Goal: Task Accomplishment & Management: Manage account settings

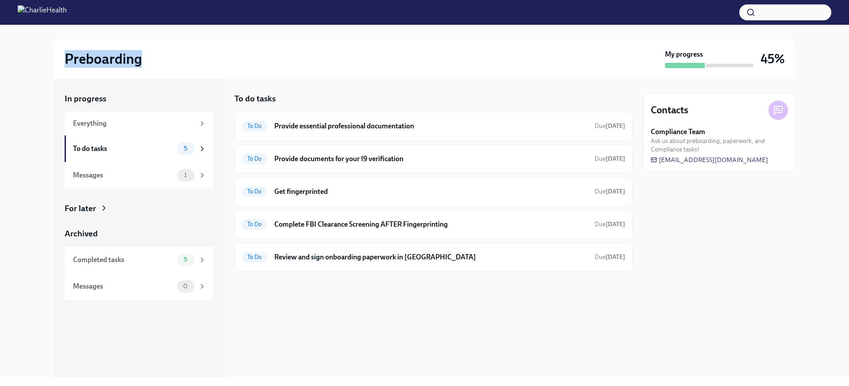
drag, startPoint x: 61, startPoint y: 62, endPoint x: 222, endPoint y: 70, distance: 161.2
click at [222, 70] on div "Preboarding My progress 45%" at bounding box center [424, 59] width 741 height 40
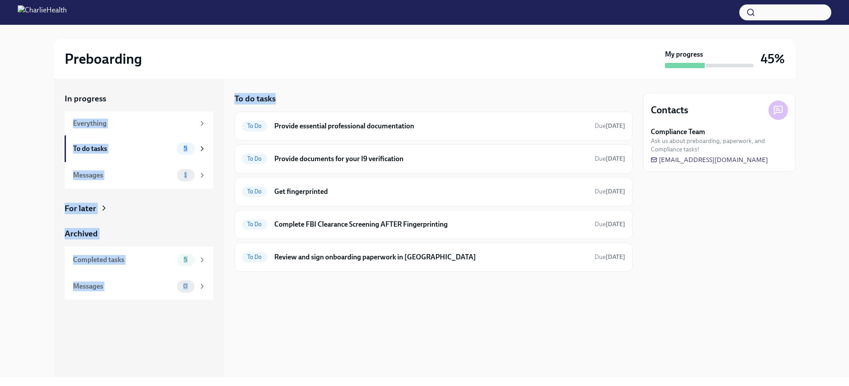
drag, startPoint x: 289, startPoint y: 101, endPoint x: 226, endPoint y: 105, distance: 63.8
click at [226, 105] on div "In progress Everything To do tasks 5 Messages 1 For later Archived Completed ta…" at bounding box center [424, 228] width 741 height 298
click at [226, 104] on div "In progress Everything To do tasks 5 Messages 1 For later Archived Completed ta…" at bounding box center [424, 228] width 741 height 298
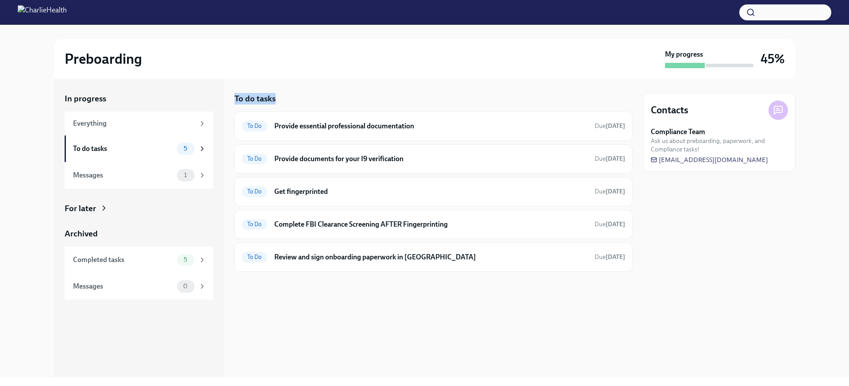
drag, startPoint x: 234, startPoint y: 100, endPoint x: 284, endPoint y: 100, distance: 50.4
click at [284, 100] on div "In progress Everything To do tasks 5 Messages 1 For later Archived Completed ta…" at bounding box center [424, 228] width 741 height 298
click at [284, 100] on div "To do tasks" at bounding box center [433, 98] width 398 height 11
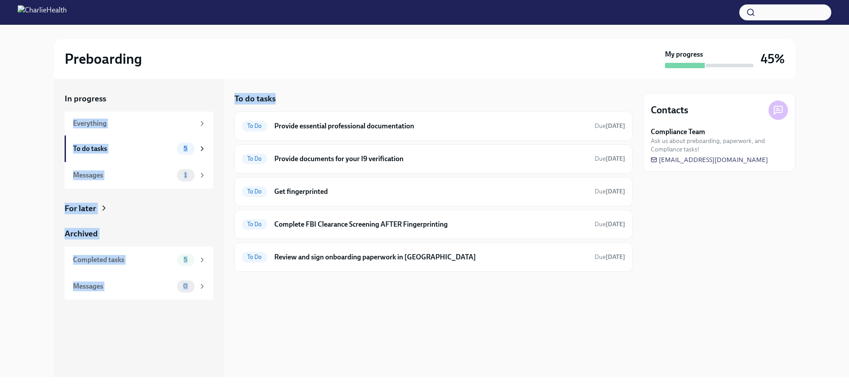
drag, startPoint x: 287, startPoint y: 101, endPoint x: 226, endPoint y: 94, distance: 61.1
click at [226, 94] on div "In progress Everything To do tasks 5 Messages 1 For later Archived Completed ta…" at bounding box center [424, 228] width 741 height 298
